Goal: Information Seeking & Learning: Learn about a topic

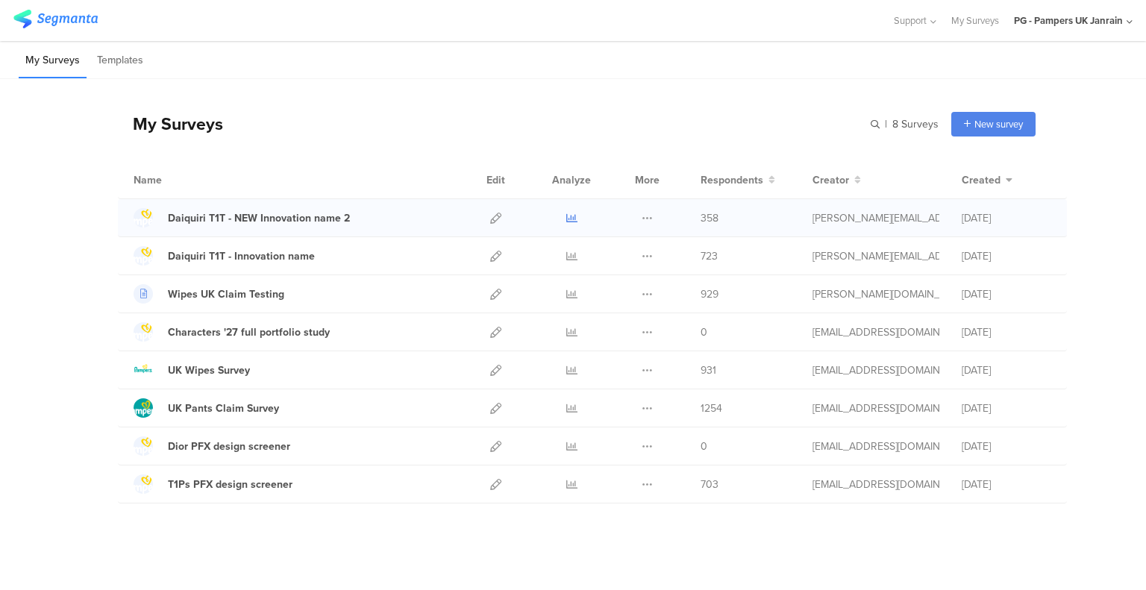
click at [567, 219] on icon at bounding box center [571, 218] width 11 height 11
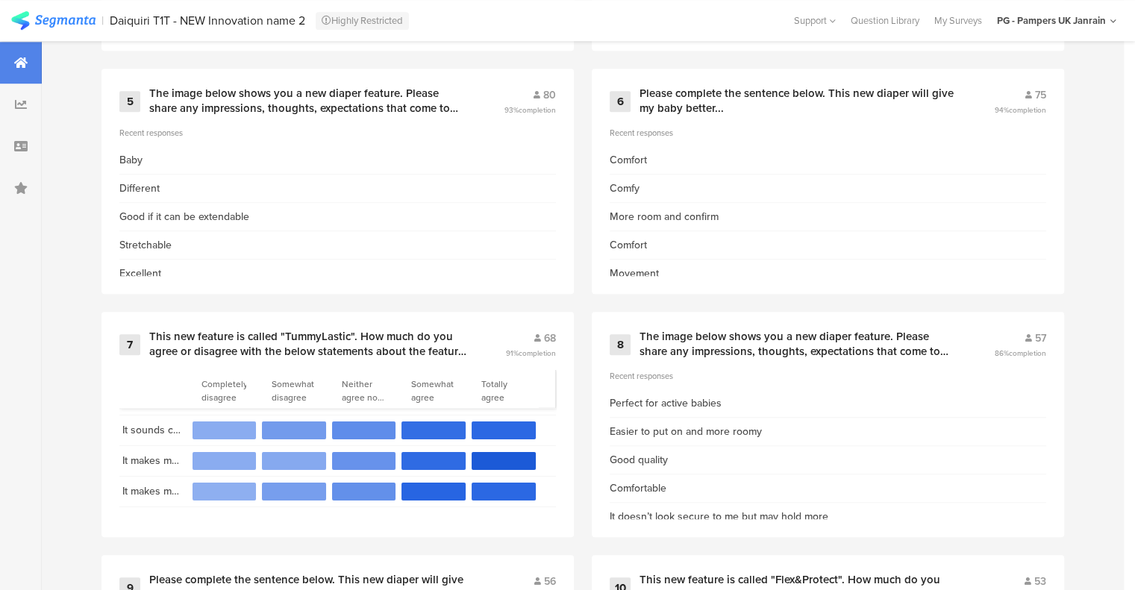
scroll to position [1137, 0]
click at [28, 99] on div at bounding box center [21, 105] width 42 height 42
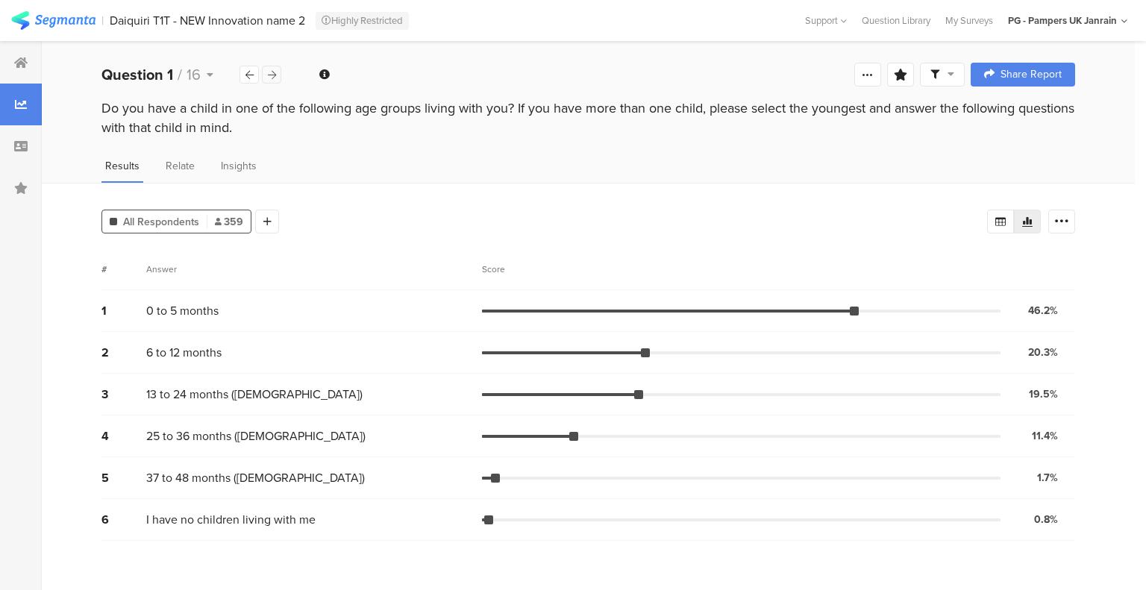
click at [278, 67] on div at bounding box center [271, 75] width 19 height 18
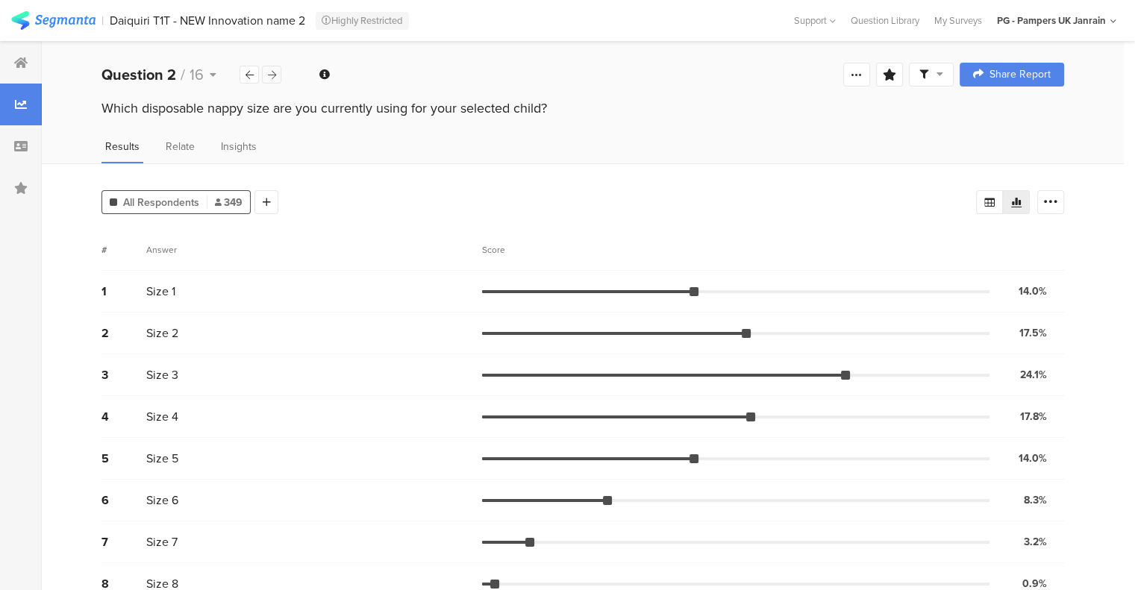
click at [278, 67] on div at bounding box center [271, 75] width 19 height 18
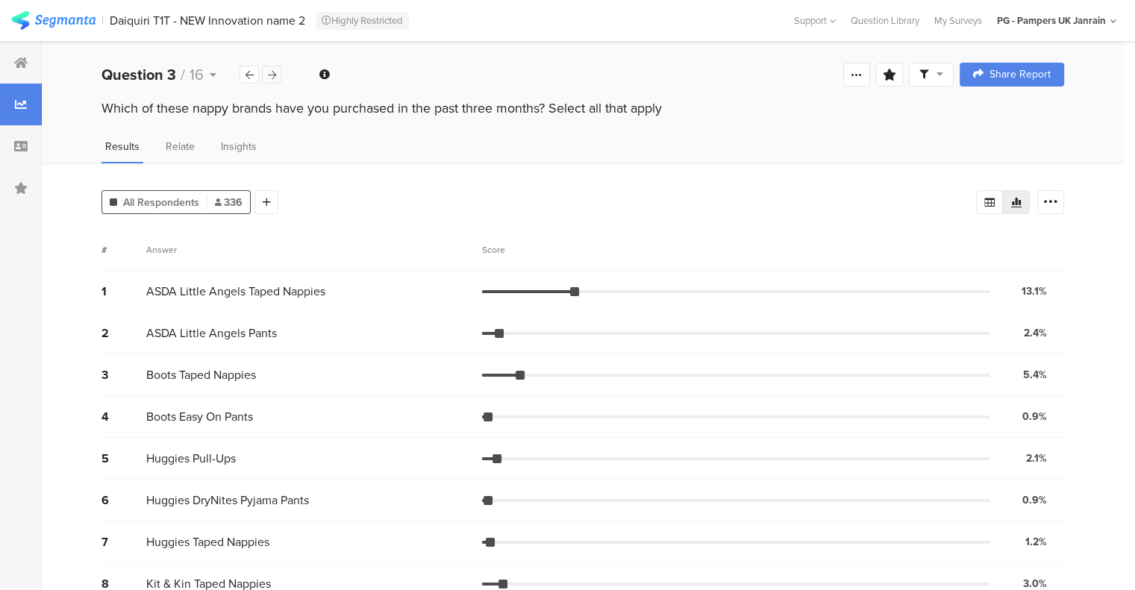
click at [278, 67] on div at bounding box center [271, 75] width 19 height 18
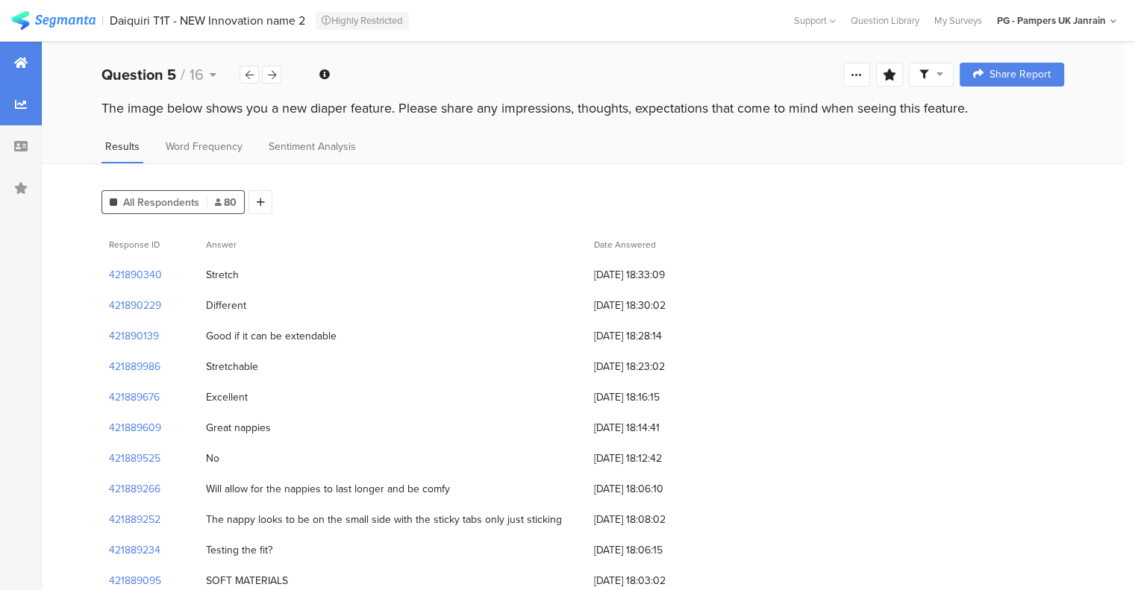
click at [14, 57] on icon at bounding box center [20, 63] width 13 height 12
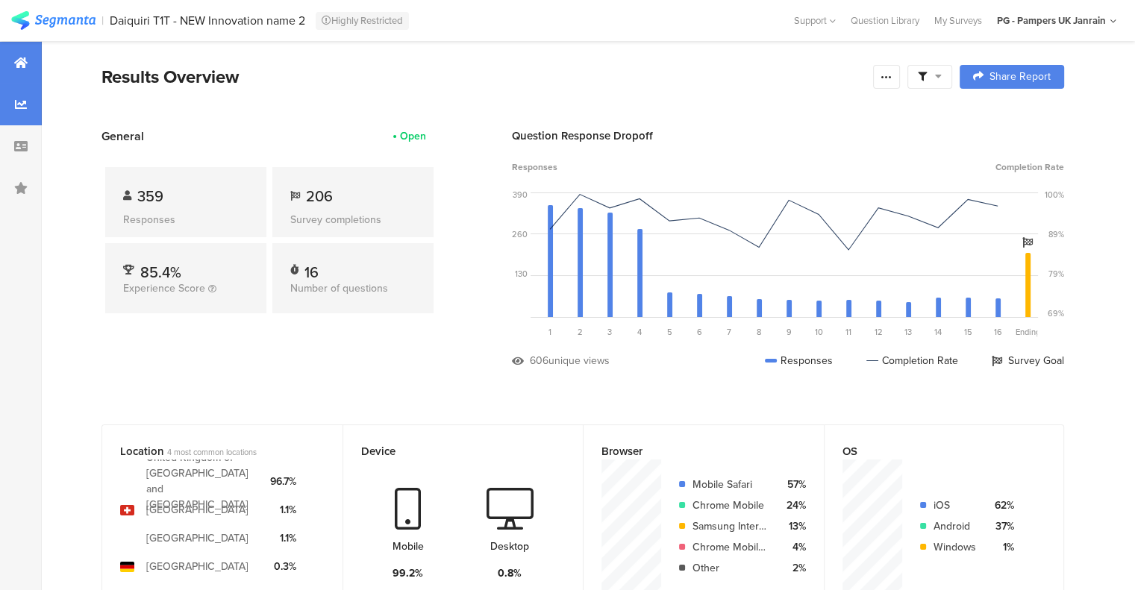
click at [30, 100] on div at bounding box center [21, 105] width 42 height 42
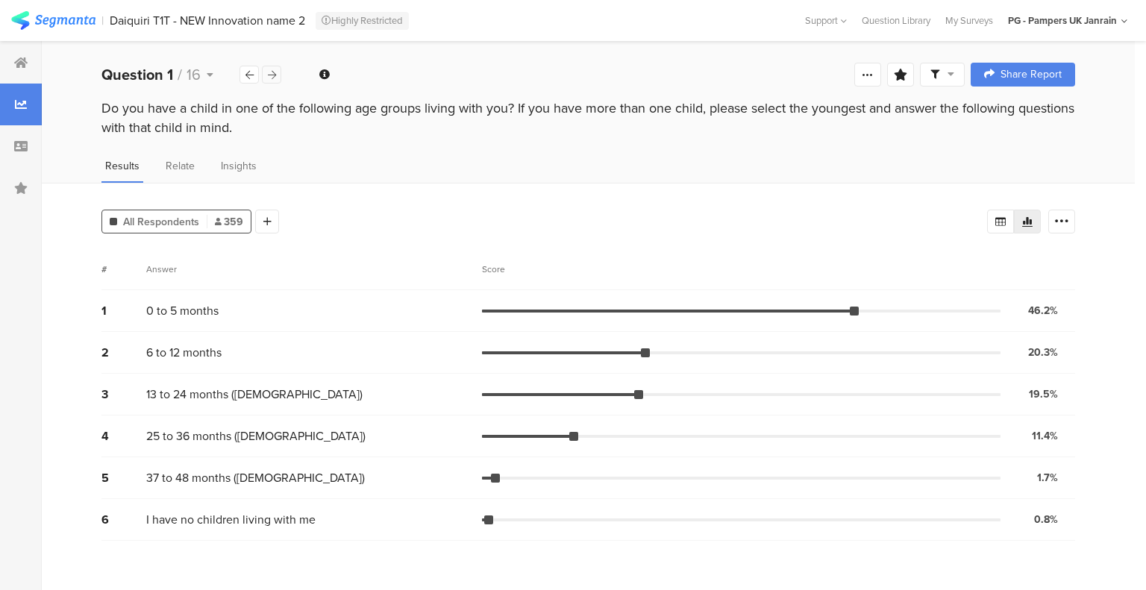
click at [272, 71] on icon at bounding box center [272, 75] width 8 height 10
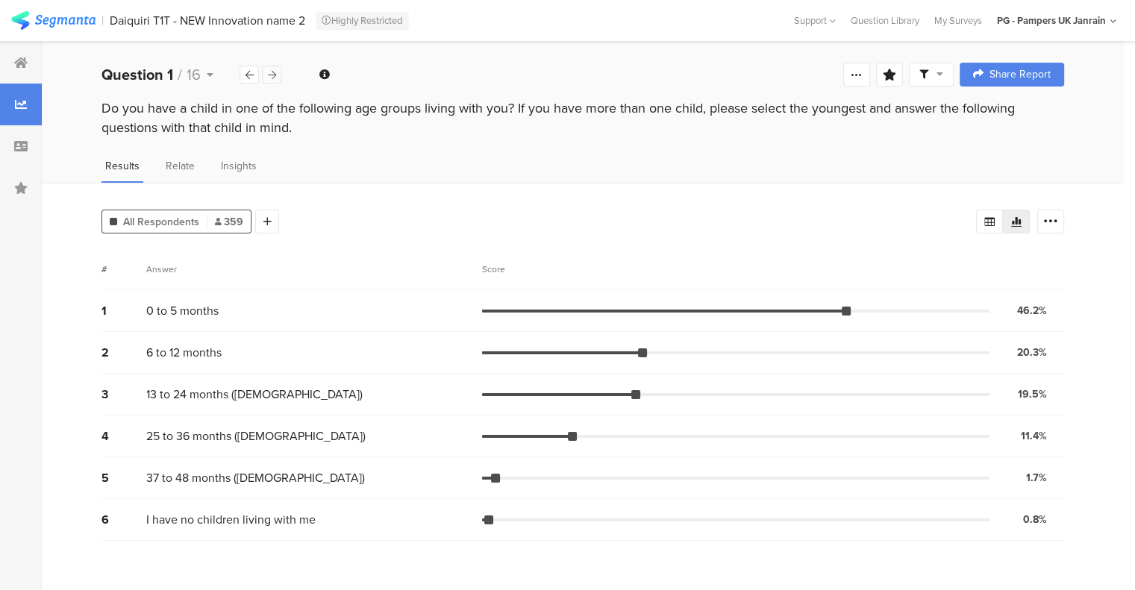
click at [272, 71] on icon at bounding box center [272, 75] width 8 height 10
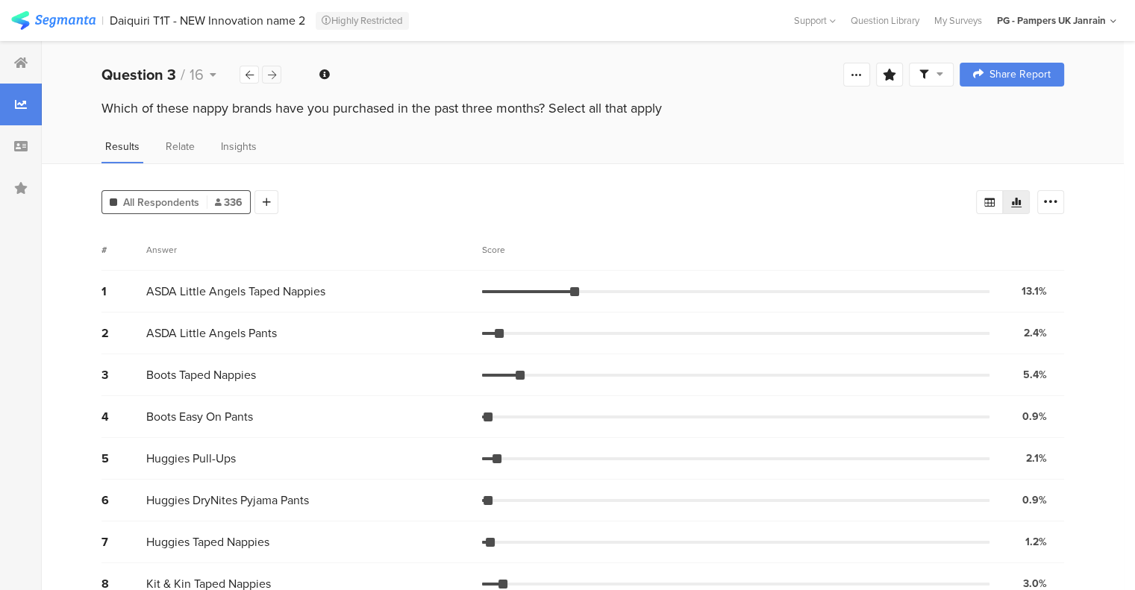
click at [272, 71] on icon at bounding box center [272, 75] width 8 height 10
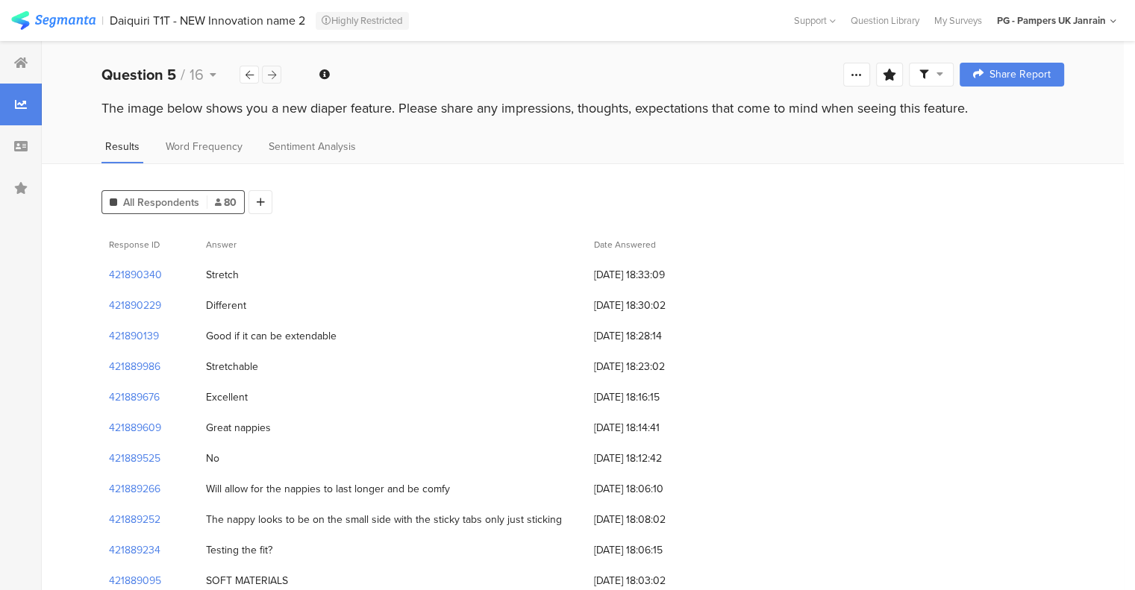
click at [275, 66] on div at bounding box center [271, 75] width 19 height 18
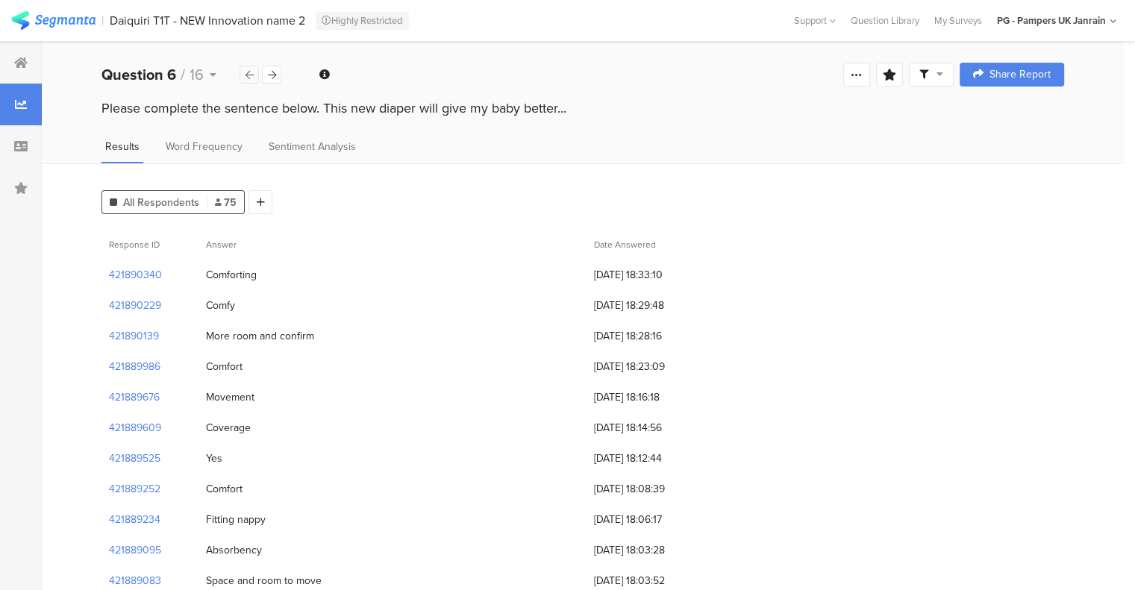
click at [255, 79] on div at bounding box center [249, 75] width 19 height 18
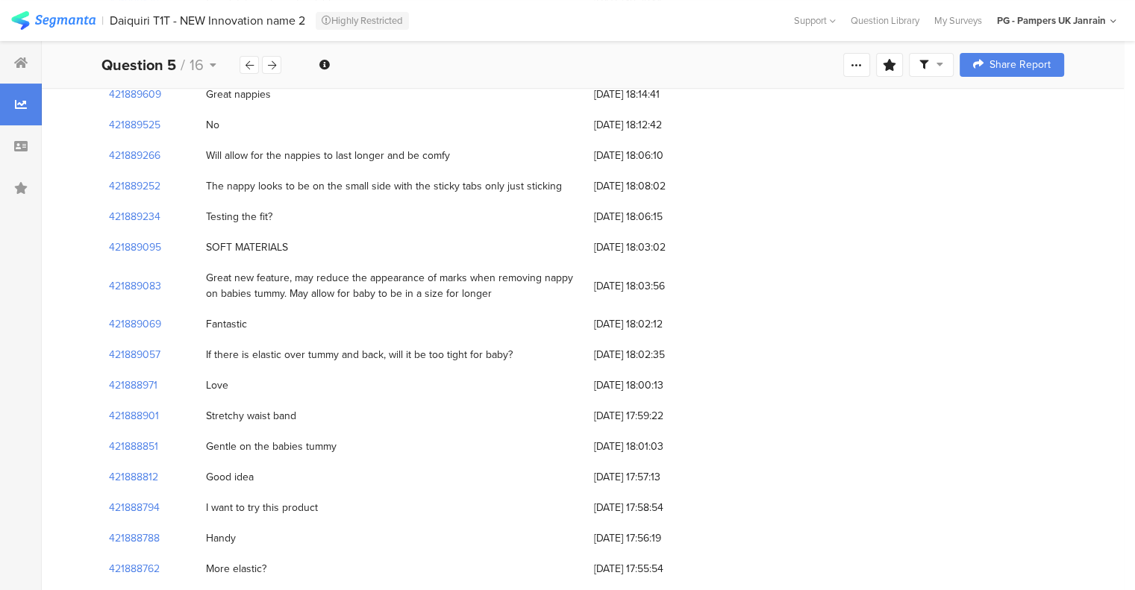
scroll to position [334, 0]
click at [269, 63] on icon at bounding box center [272, 65] width 8 height 10
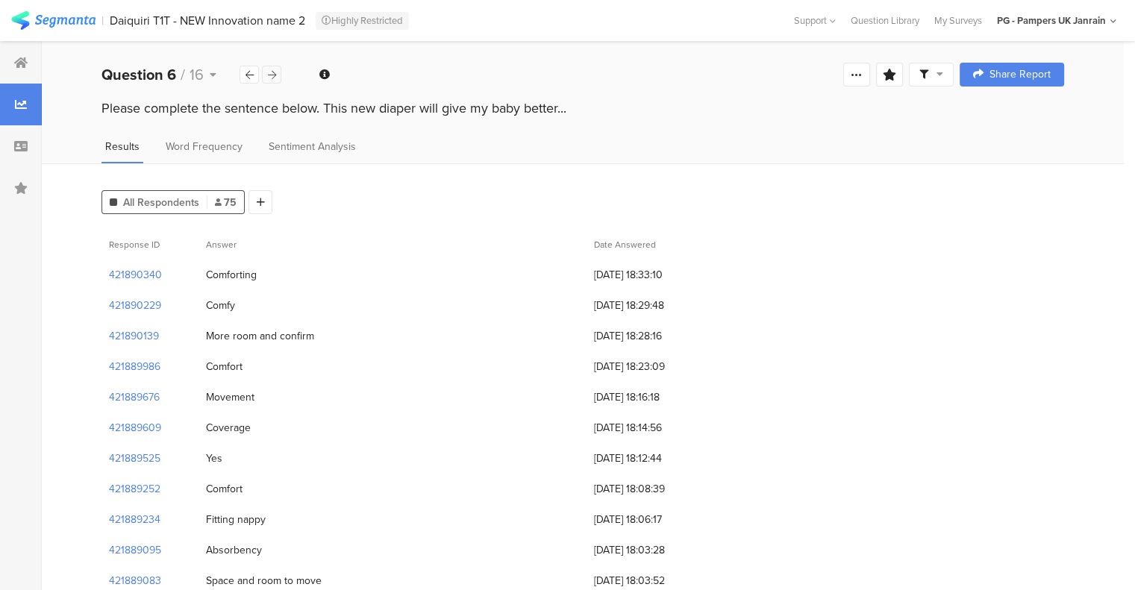
click at [272, 74] on icon at bounding box center [272, 75] width 8 height 10
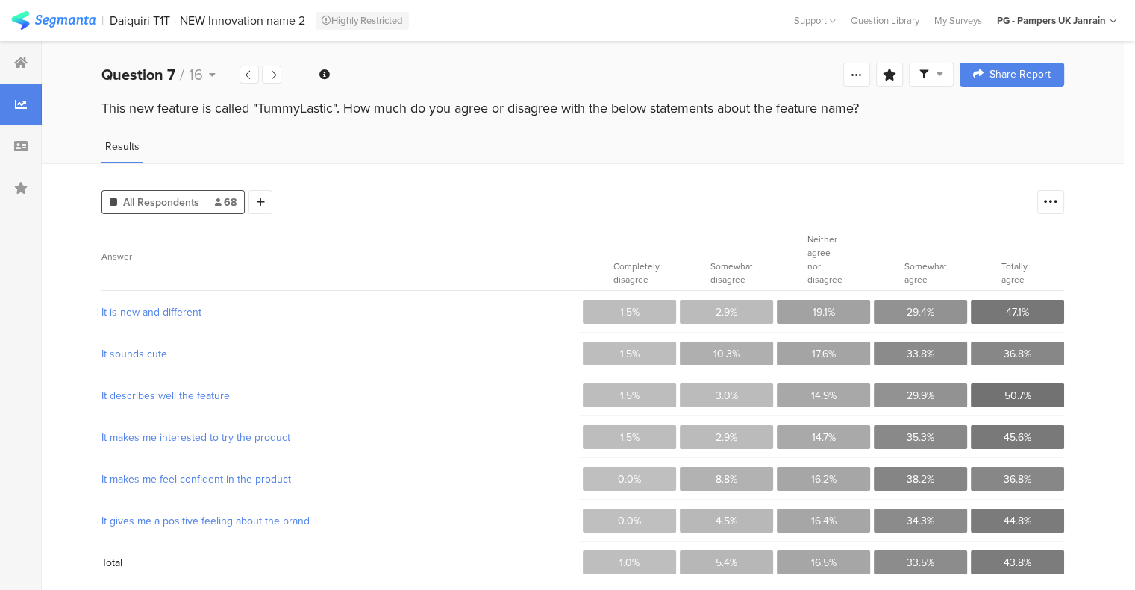
scroll to position [13, 0]
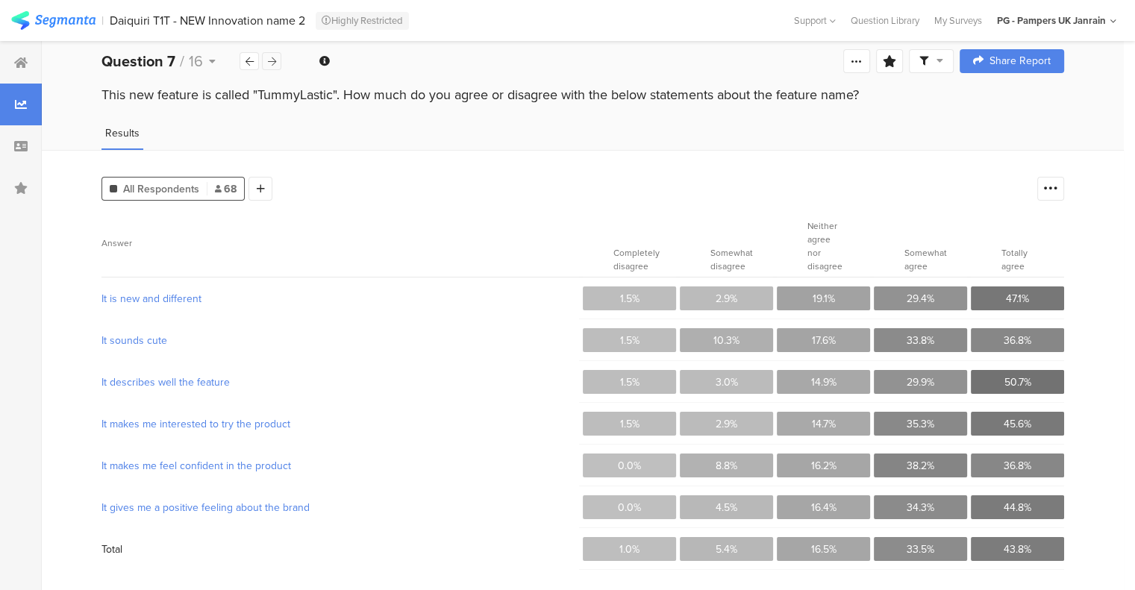
click at [279, 60] on div at bounding box center [271, 61] width 19 height 18
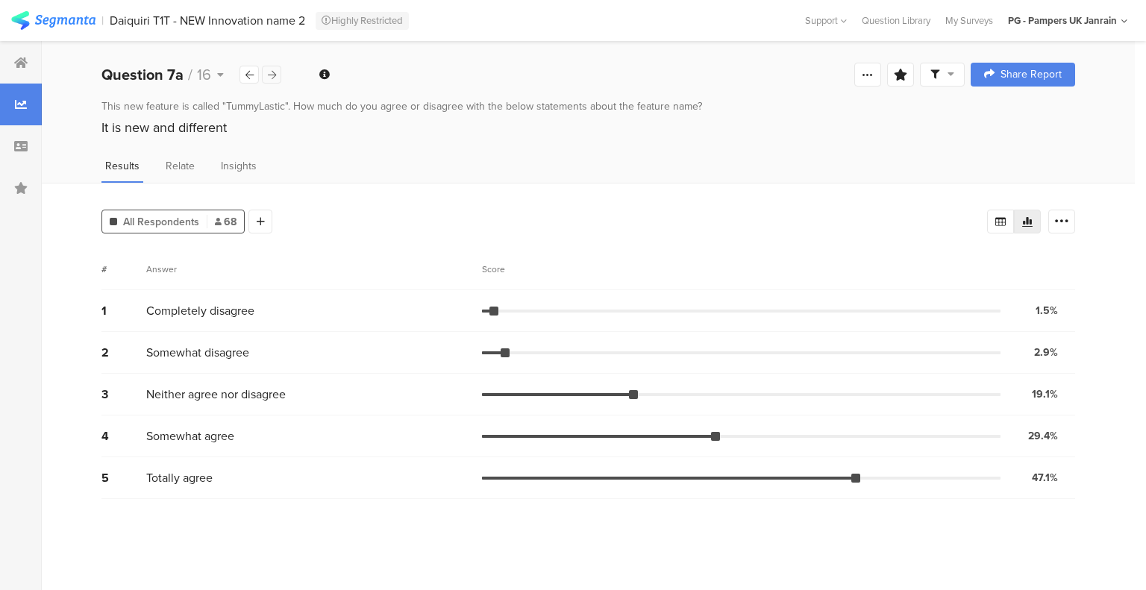
click at [279, 72] on div at bounding box center [271, 75] width 19 height 18
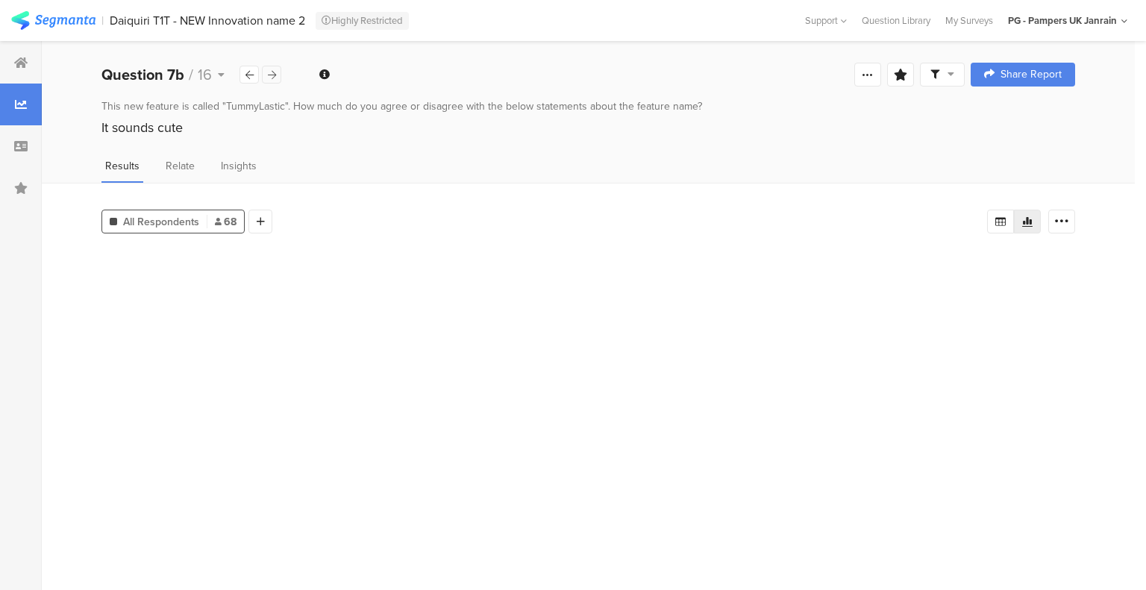
click at [279, 72] on div at bounding box center [271, 75] width 19 height 18
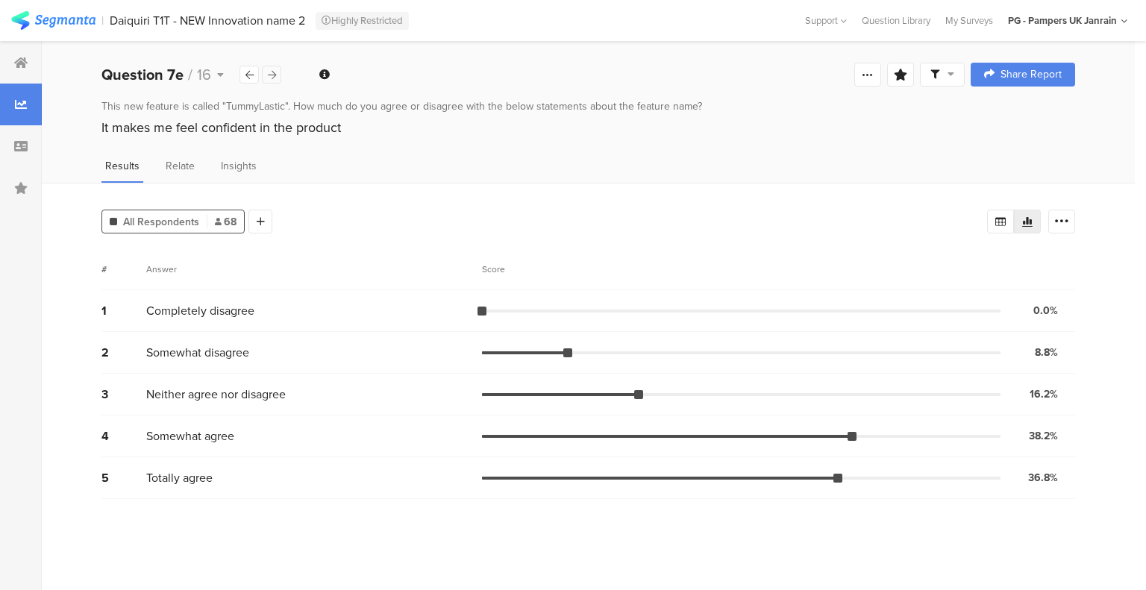
click at [279, 72] on div at bounding box center [271, 75] width 19 height 18
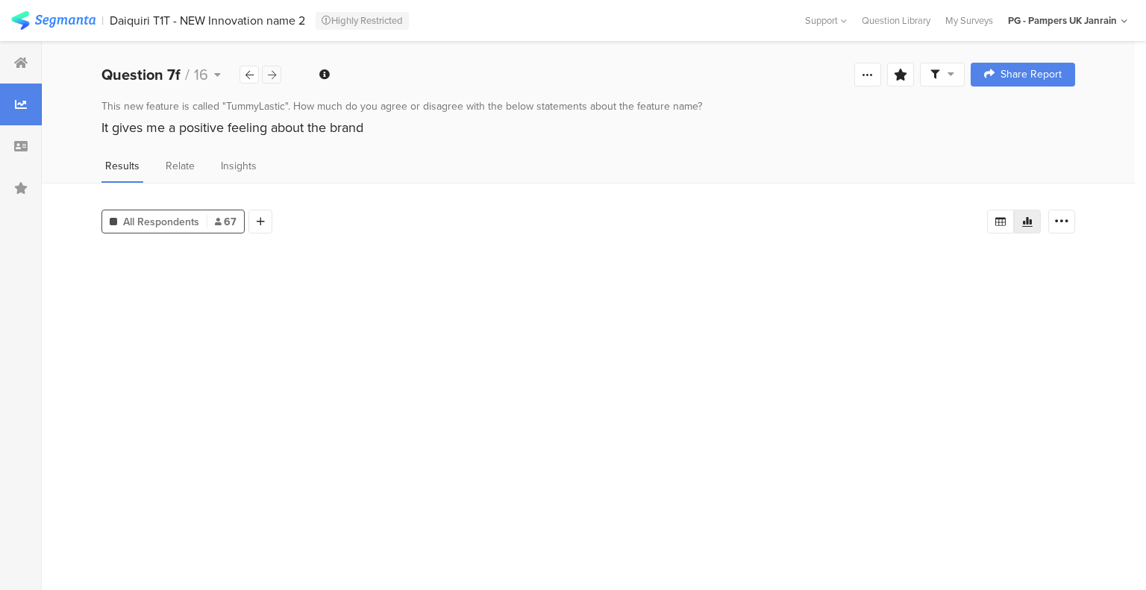
click at [279, 72] on div at bounding box center [271, 75] width 19 height 18
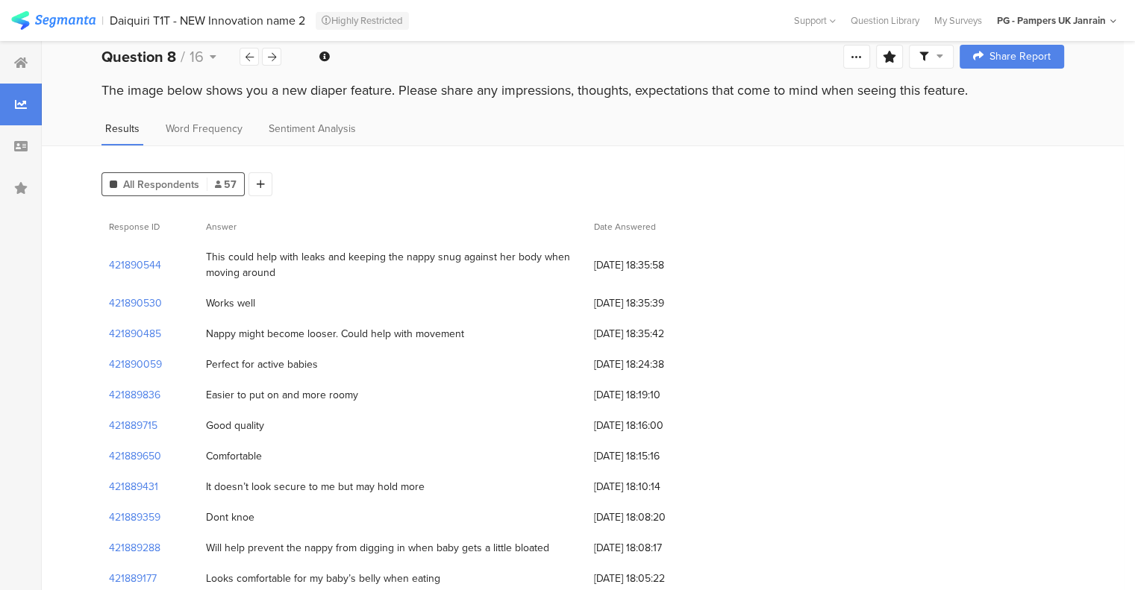
scroll to position [17, 0]
click at [266, 47] on div "Question 8 / 16" at bounding box center [191, 57] width 181 height 22
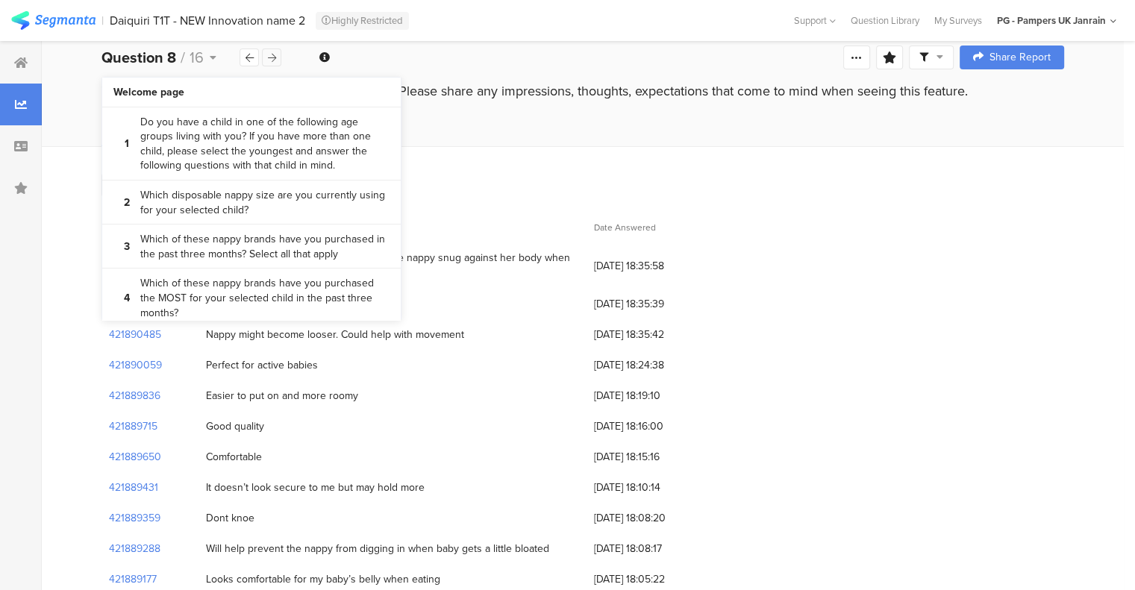
click at [268, 56] on icon at bounding box center [272, 58] width 8 height 10
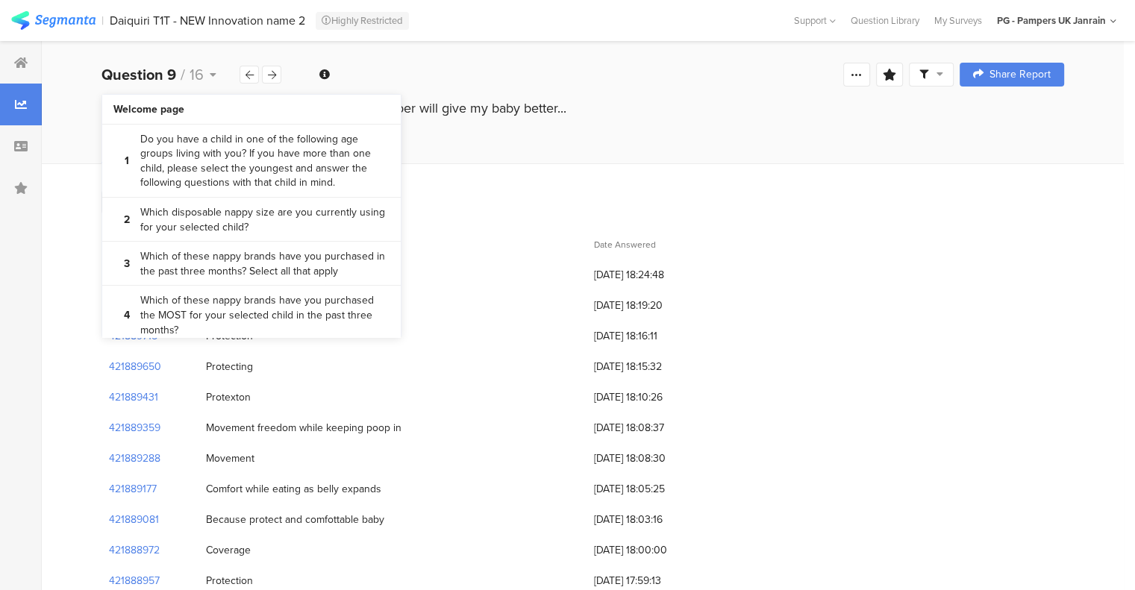
click at [493, 263] on div "Flexibility" at bounding box center [393, 275] width 388 height 31
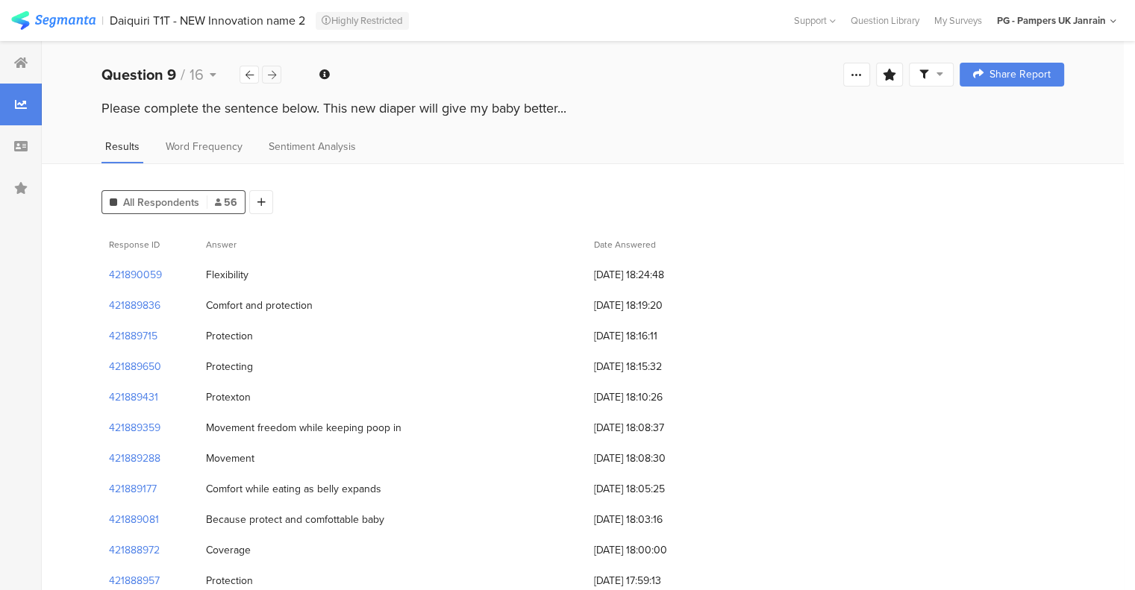
click at [277, 69] on div at bounding box center [271, 75] width 19 height 18
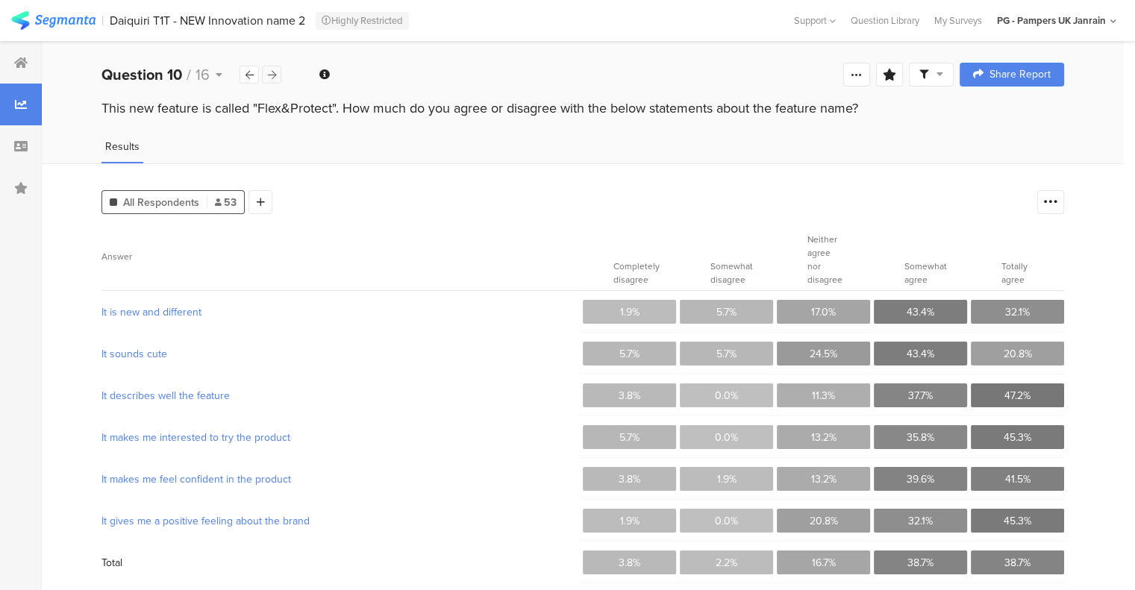
click at [275, 73] on icon at bounding box center [272, 75] width 8 height 10
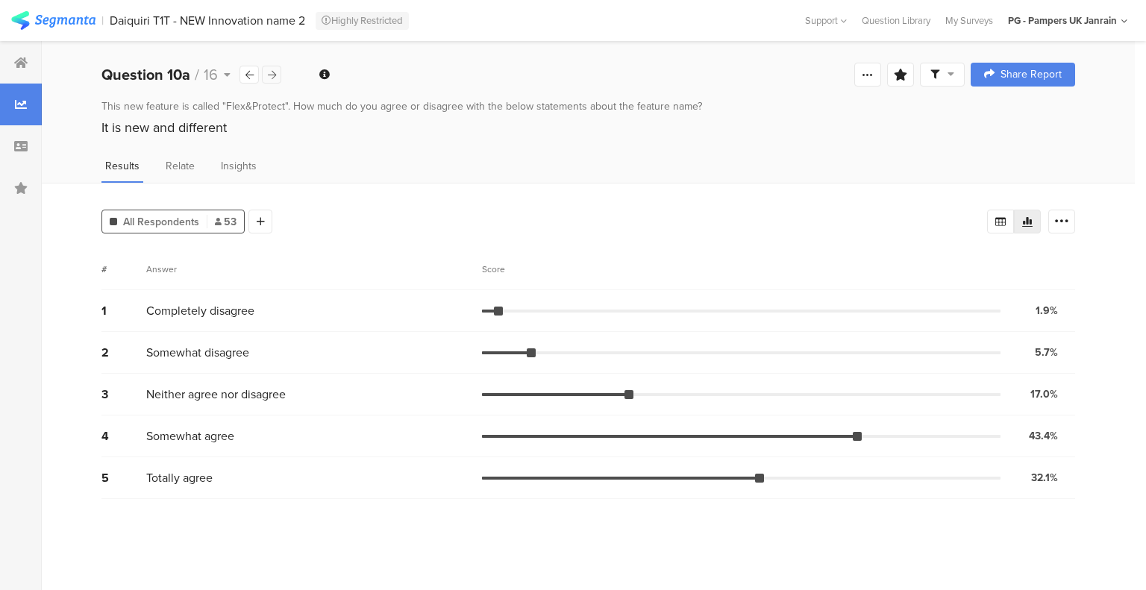
click at [275, 73] on icon at bounding box center [272, 75] width 8 height 10
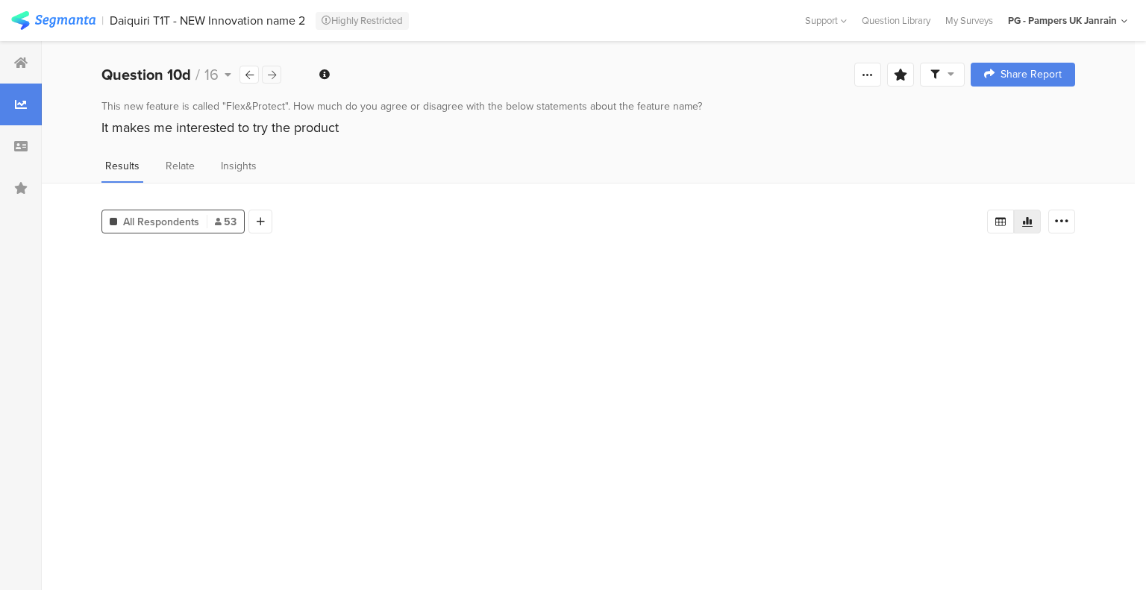
click at [275, 73] on icon at bounding box center [272, 75] width 8 height 10
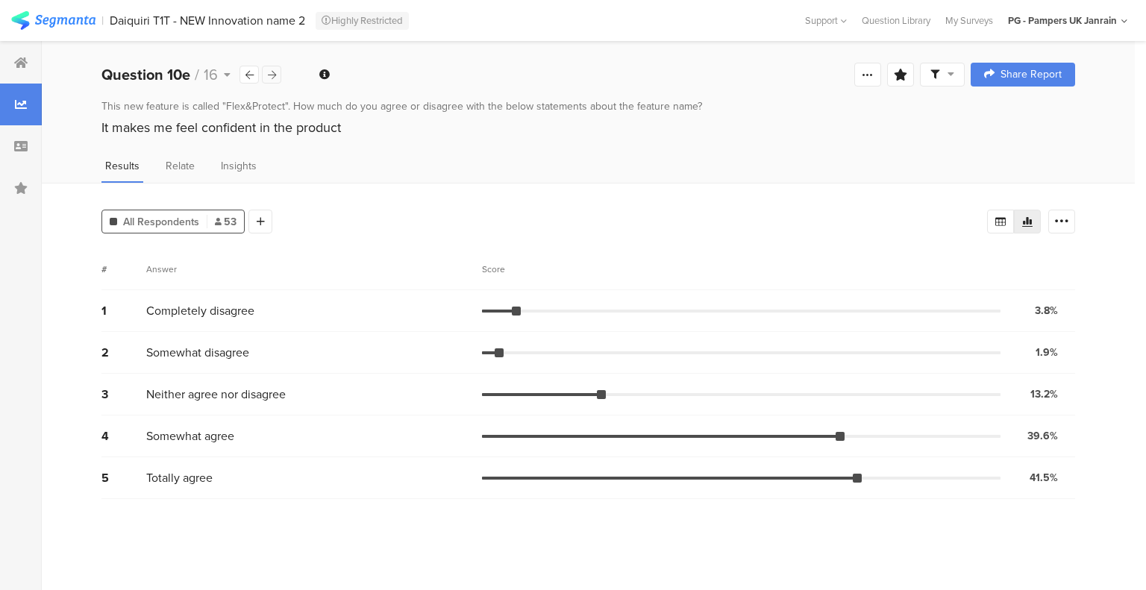
click at [275, 73] on icon at bounding box center [272, 75] width 8 height 10
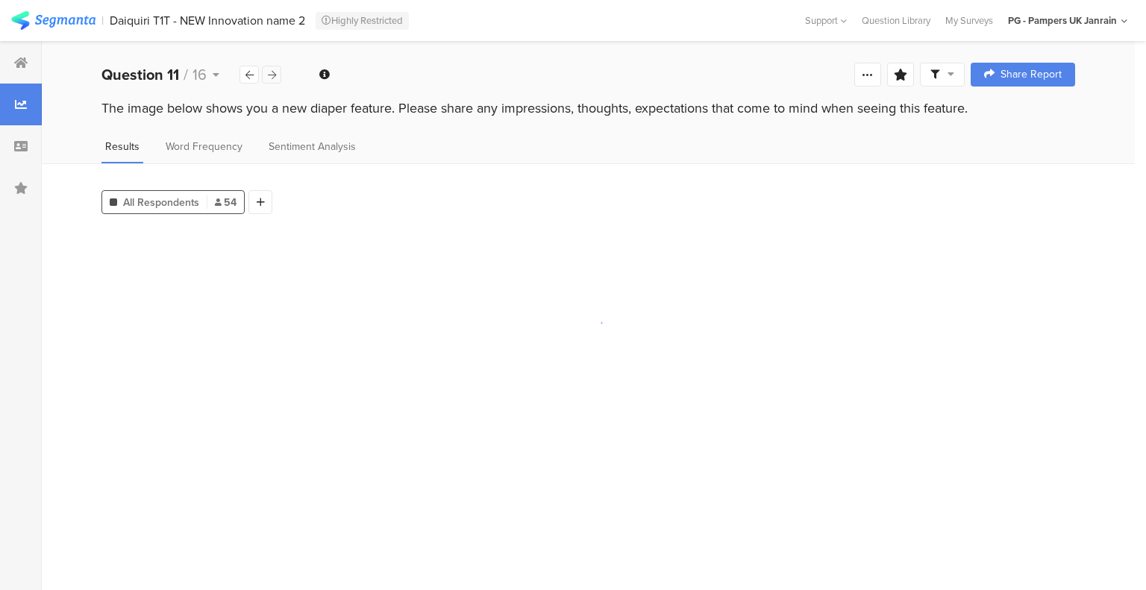
click at [275, 73] on icon at bounding box center [272, 75] width 8 height 10
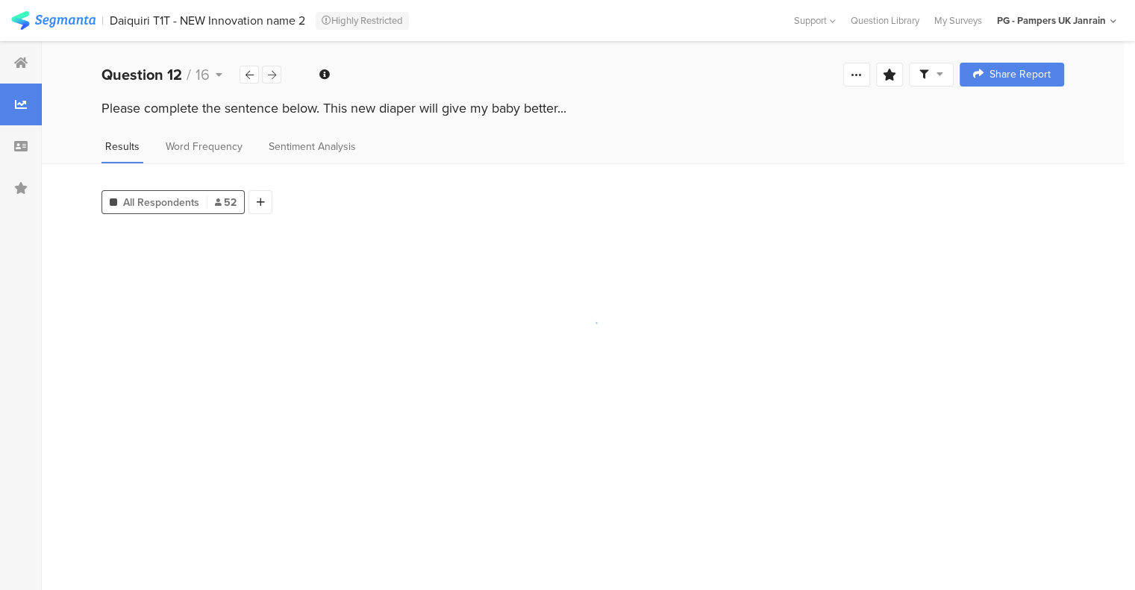
click at [275, 73] on icon at bounding box center [272, 75] width 8 height 10
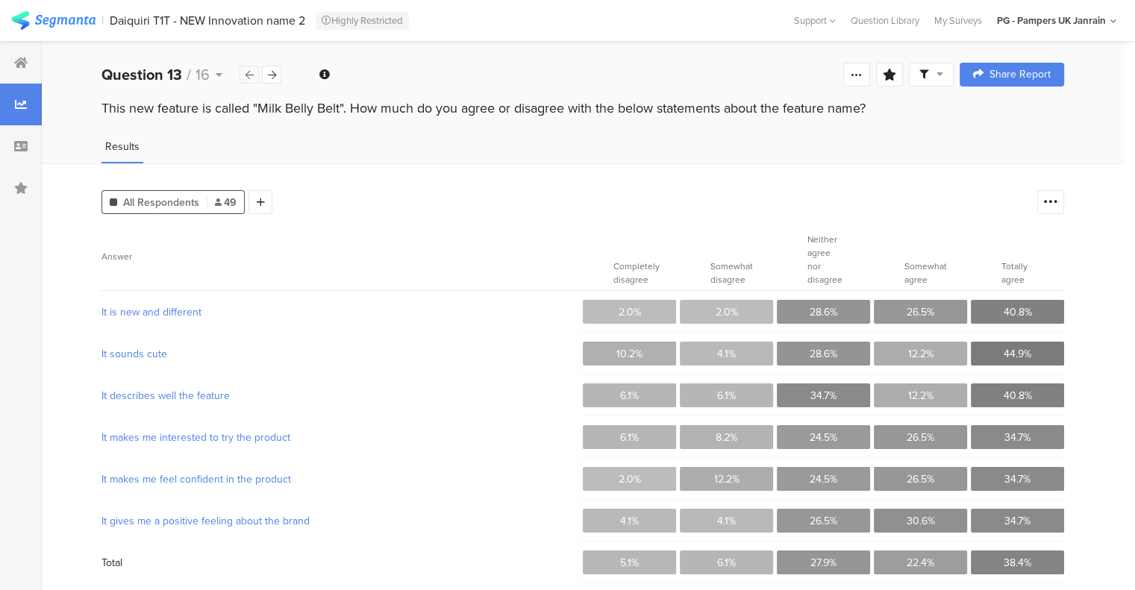
click at [247, 74] on icon at bounding box center [250, 75] width 8 height 10
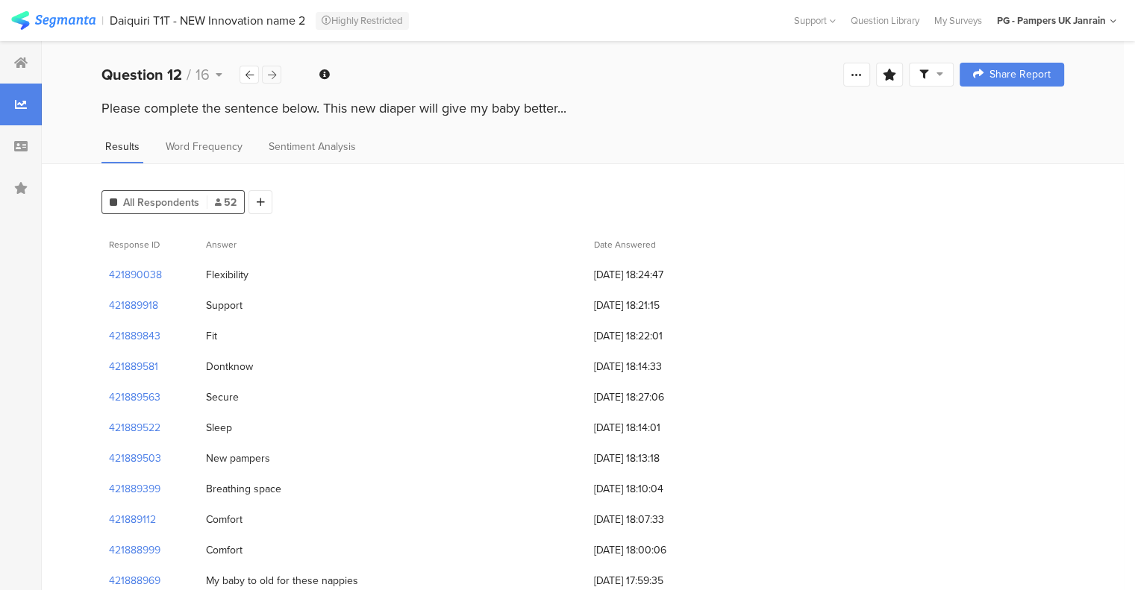
click at [276, 74] on div at bounding box center [271, 75] width 19 height 18
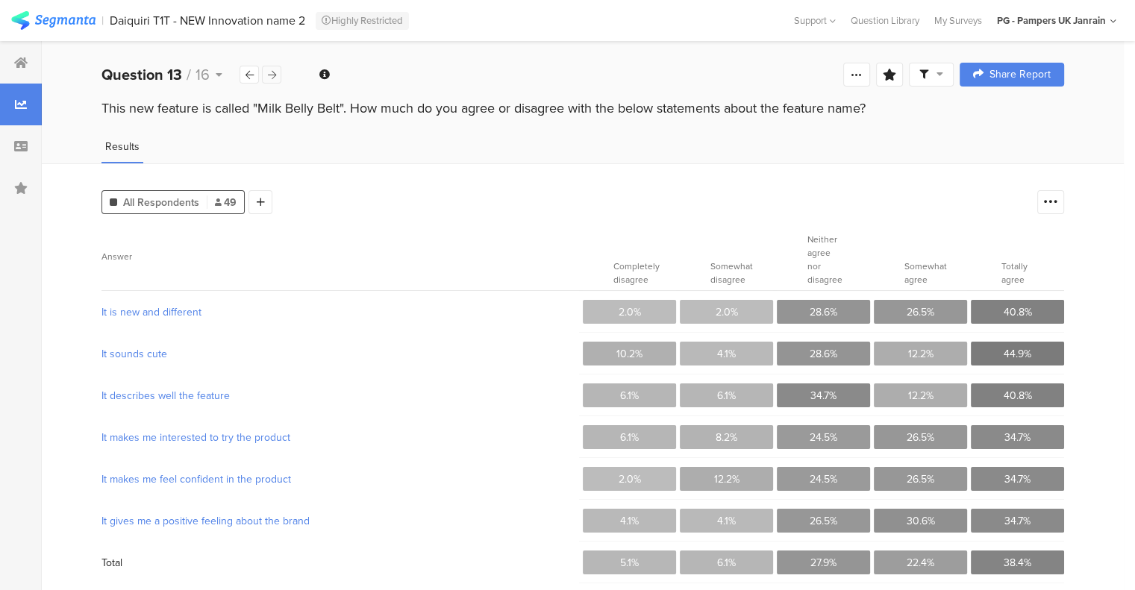
click at [270, 72] on icon at bounding box center [272, 75] width 8 height 10
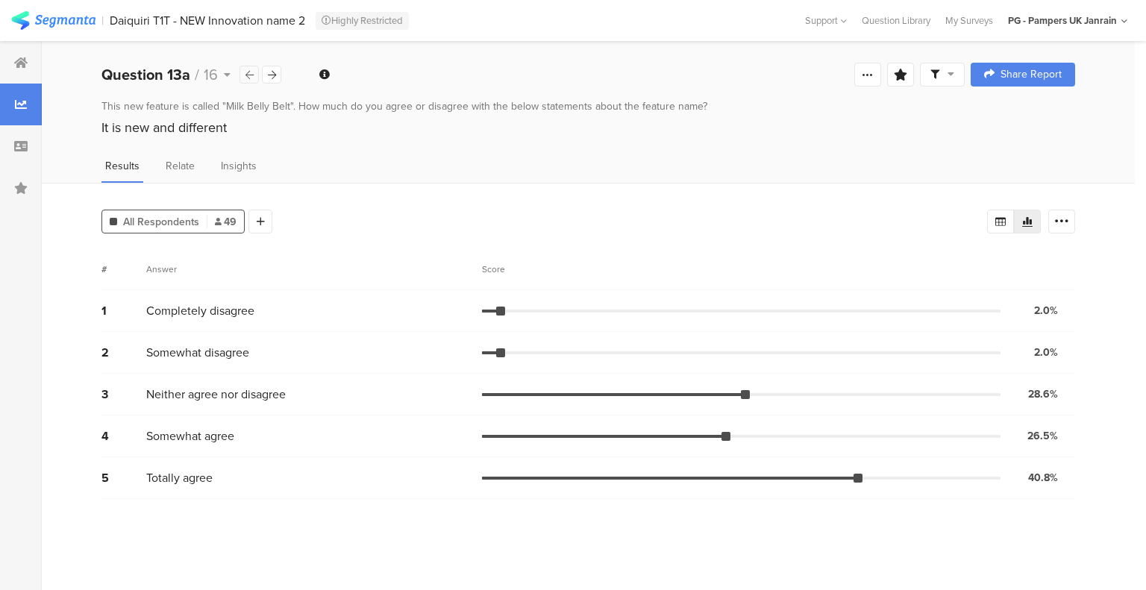
click at [252, 71] on icon at bounding box center [250, 75] width 8 height 10
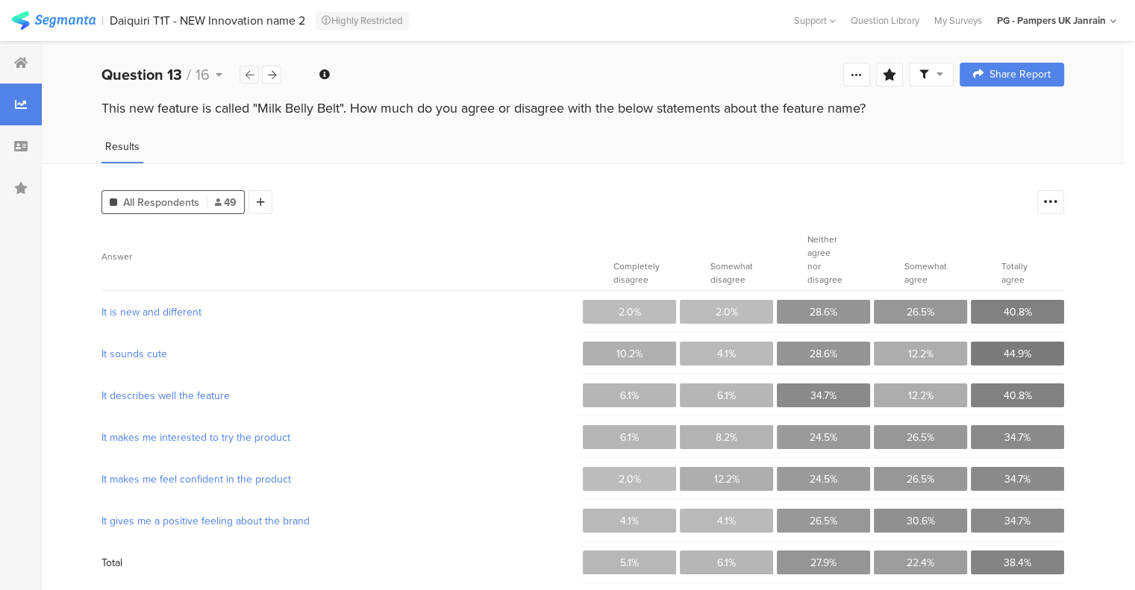
click at [252, 71] on icon at bounding box center [250, 75] width 8 height 10
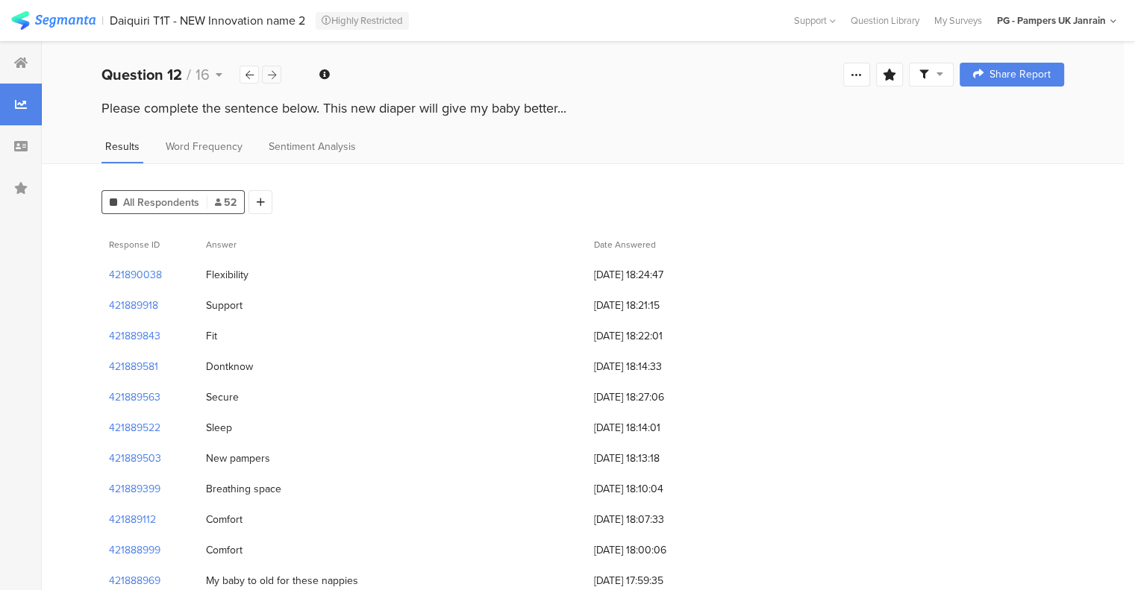
click at [281, 76] on div at bounding box center [271, 75] width 19 height 18
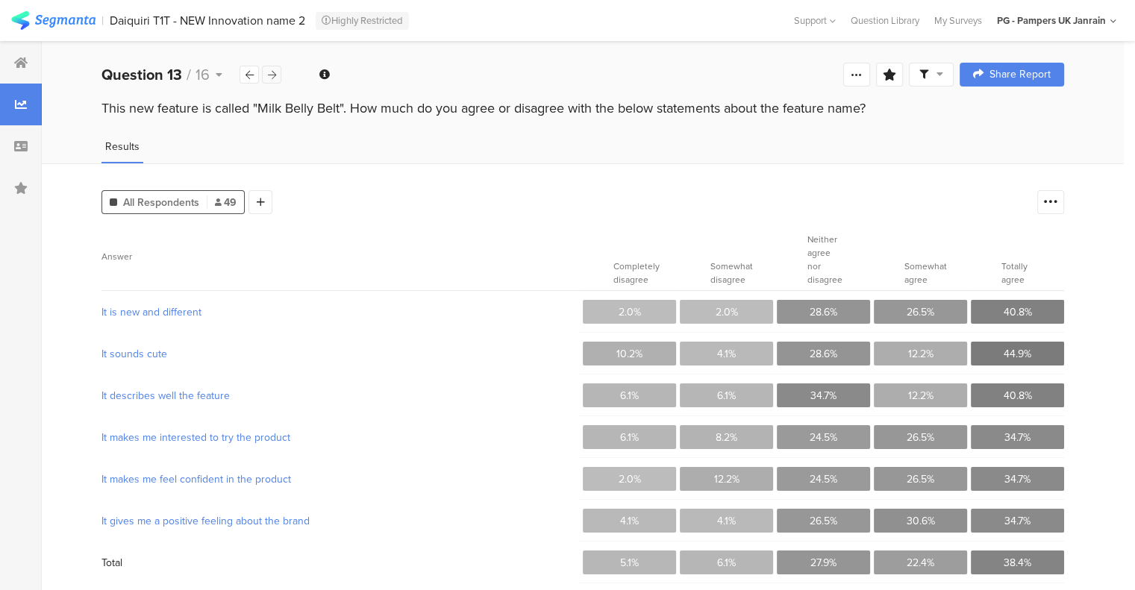
click at [278, 75] on div at bounding box center [271, 75] width 19 height 18
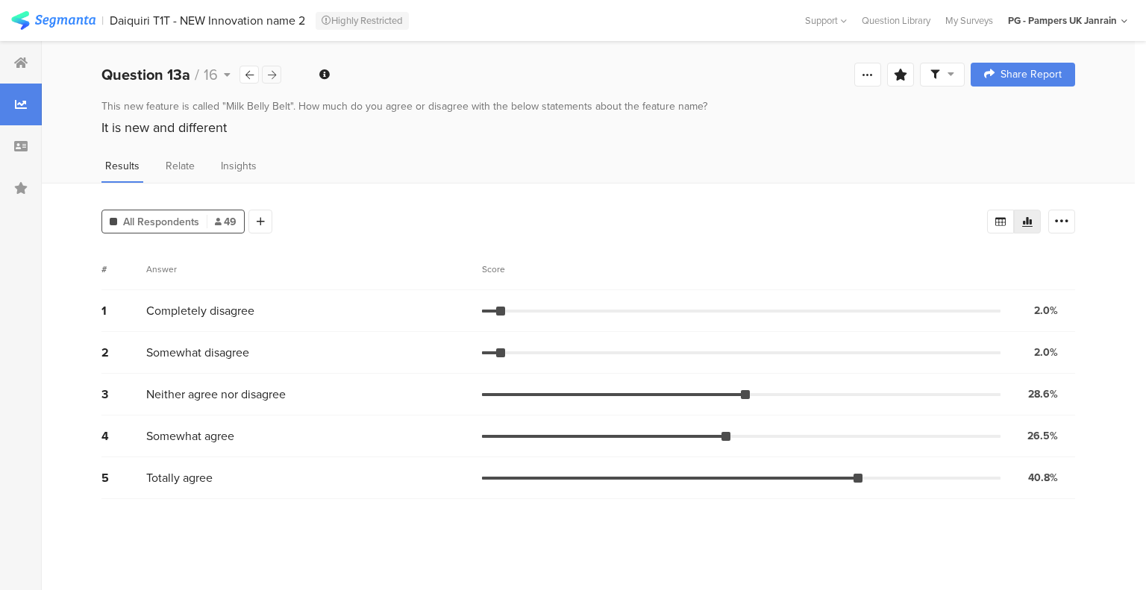
click at [278, 75] on div at bounding box center [271, 75] width 19 height 18
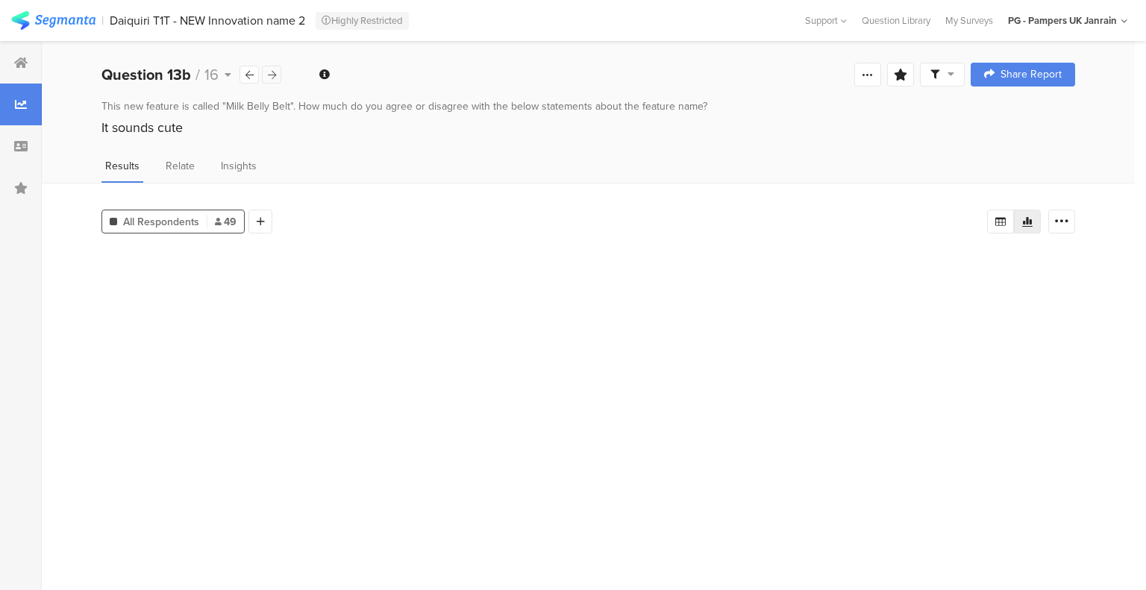
click at [278, 75] on div at bounding box center [271, 75] width 19 height 18
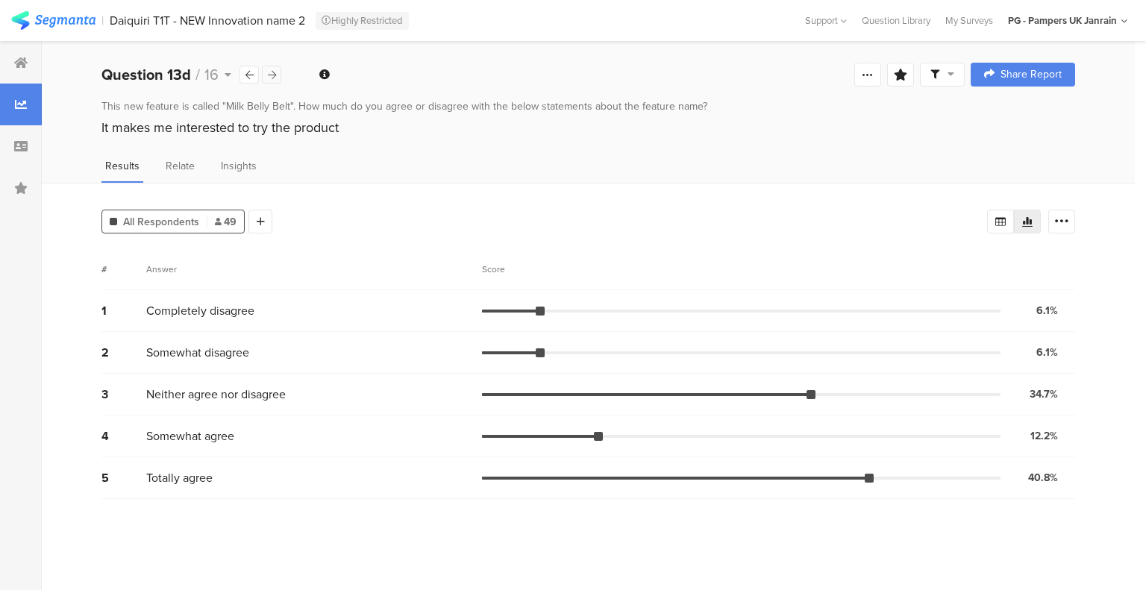
click at [278, 75] on div at bounding box center [271, 75] width 19 height 18
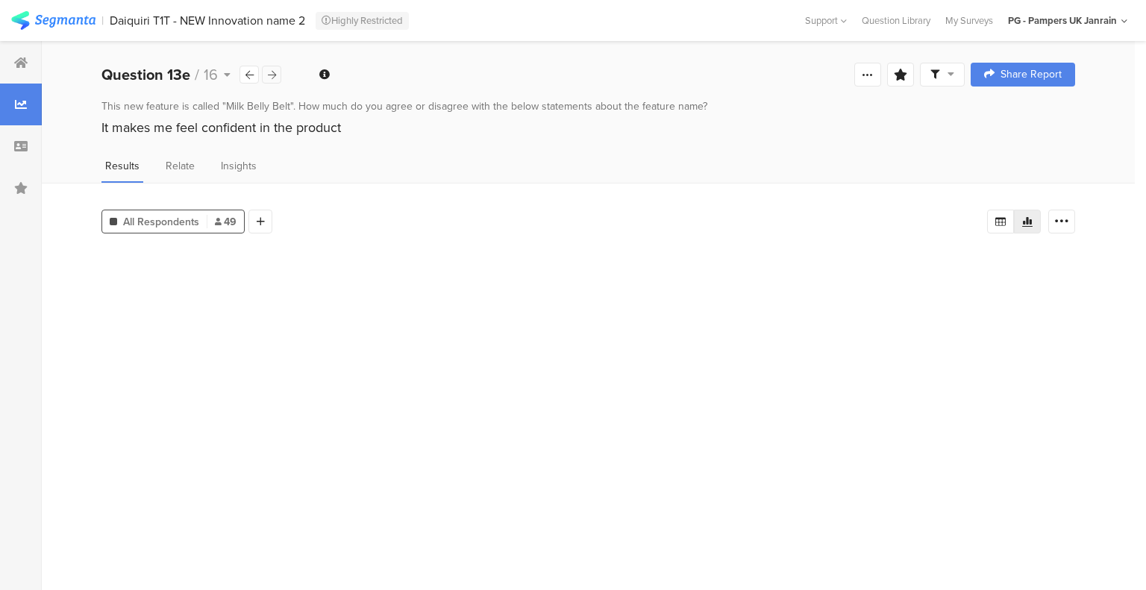
click at [278, 75] on div at bounding box center [271, 75] width 19 height 18
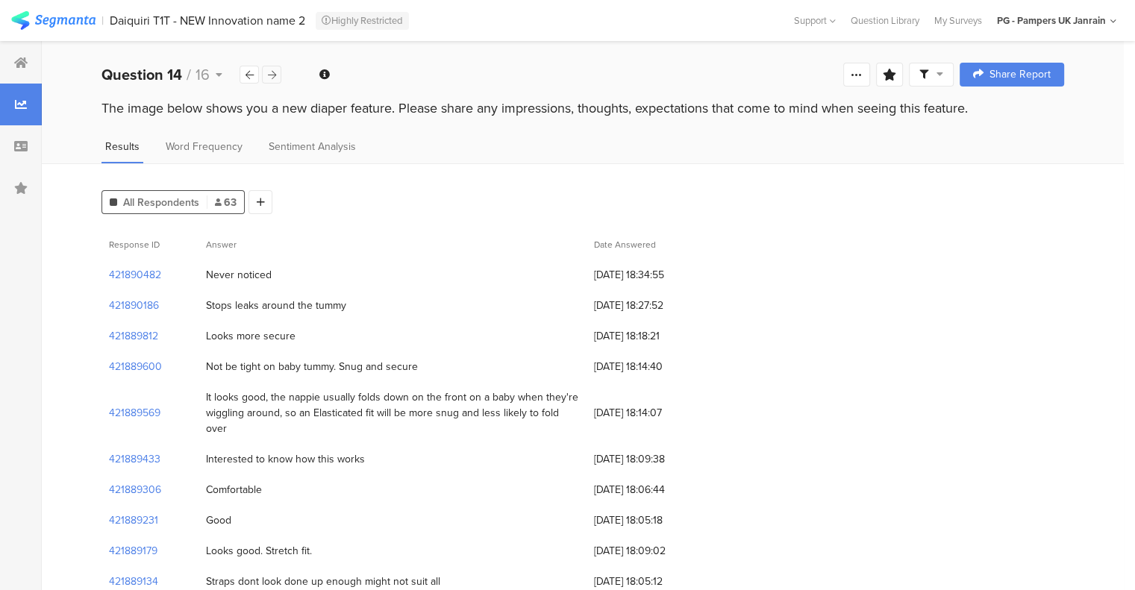
click at [272, 74] on icon at bounding box center [272, 75] width 8 height 10
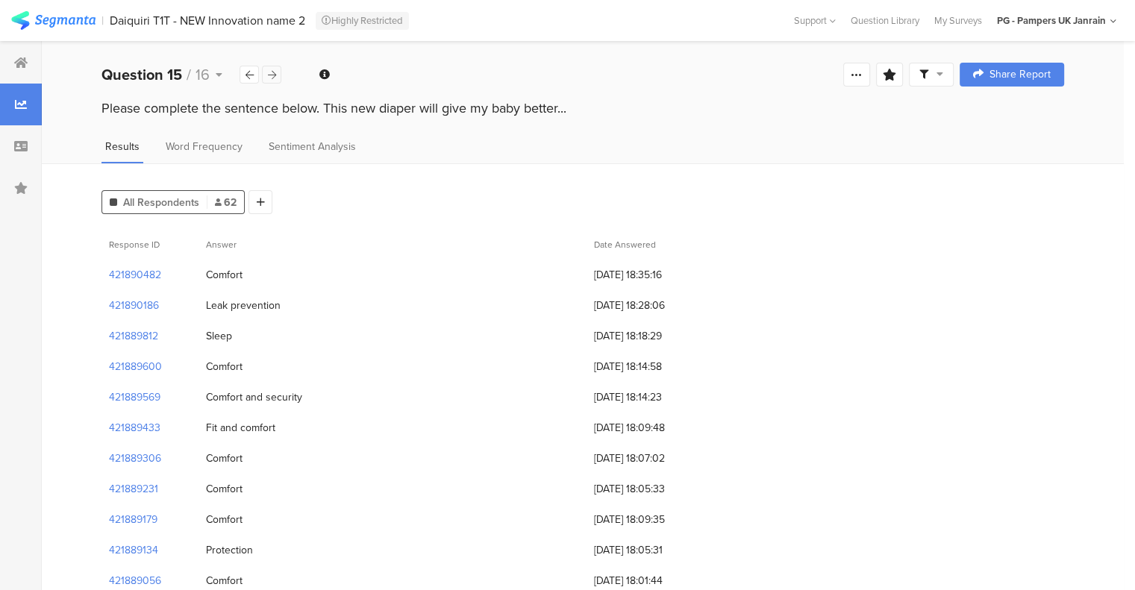
click at [272, 74] on icon at bounding box center [272, 75] width 8 height 10
